Goal: Information Seeking & Learning: Find specific fact

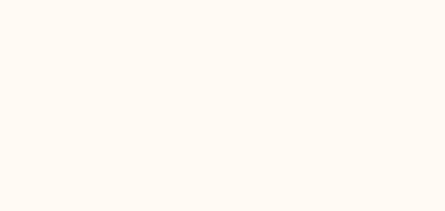
click at [278, 0] on html at bounding box center [222, 0] width 445 height 0
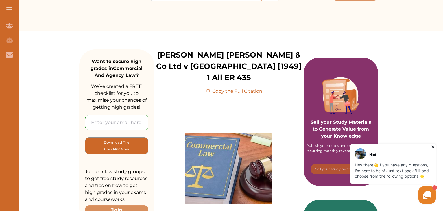
scroll to position [29, 0]
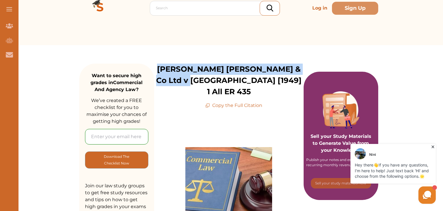
drag, startPoint x: 159, startPoint y: 69, endPoint x: 217, endPoint y: 85, distance: 59.3
click at [217, 85] on p "[PERSON_NAME] [PERSON_NAME] & Co Ltd v [GEOGRAPHIC_DATA] [1949] 1 All ER 435" at bounding box center [229, 81] width 150 height 34
copy p "[PERSON_NAME] [PERSON_NAME] & Co Ltd v [GEOGRAPHIC_DATA] [1949]"
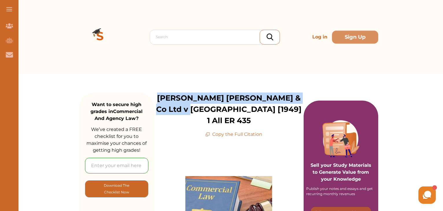
drag, startPoint x: 159, startPoint y: 96, endPoint x: 217, endPoint y: 108, distance: 59.3
click at [217, 108] on p "[PERSON_NAME] [PERSON_NAME] & Co Ltd v [GEOGRAPHIC_DATA] [1949] 1 All ER 435" at bounding box center [229, 110] width 150 height 34
copy p "[PERSON_NAME] [PERSON_NAME] & Co Ltd v [GEOGRAPHIC_DATA] [1949]"
